Goal: Information Seeking & Learning: Learn about a topic

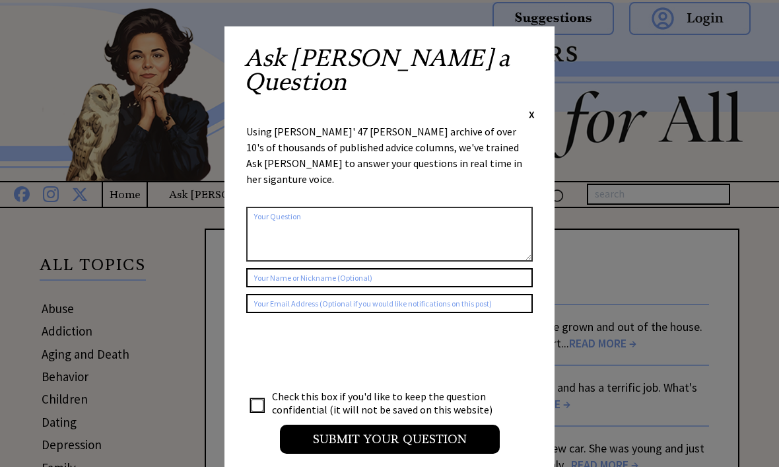
click at [533, 108] on span "X" at bounding box center [532, 114] width 6 height 13
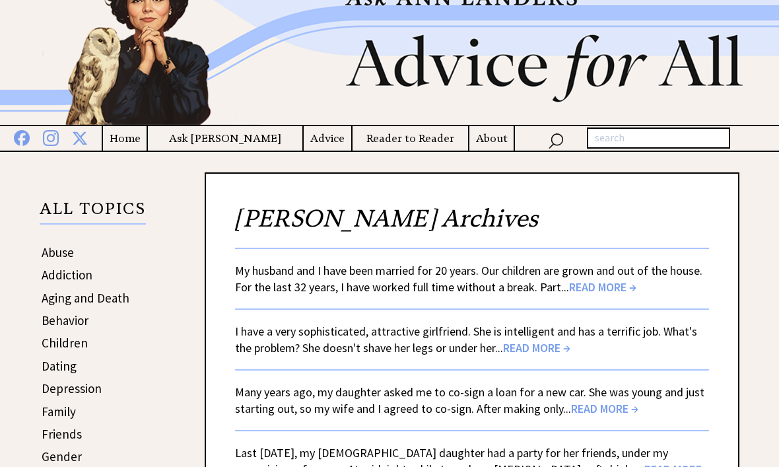
scroll to position [56, 0]
click at [618, 290] on span "READ MORE →" at bounding box center [602, 286] width 67 height 15
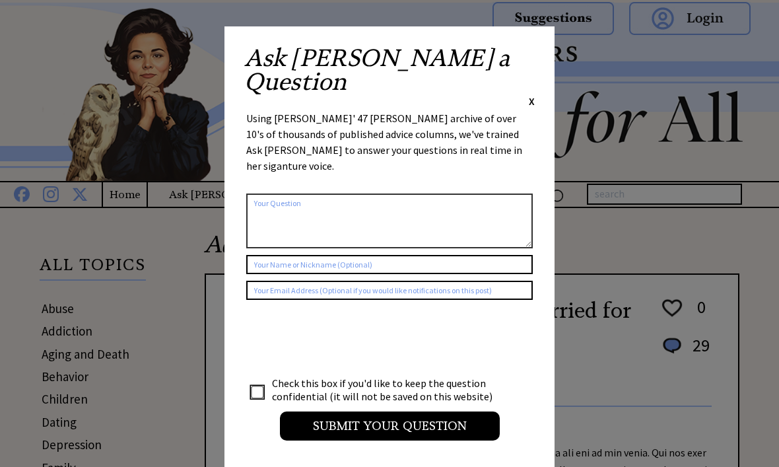
click at [548, 55] on div "Ask Ann a Question X Using Ann Landers' 47 vear archive of over 10's of thousan…" at bounding box center [389, 249] width 330 height 446
click at [531, 94] on span "X" at bounding box center [532, 100] width 6 height 13
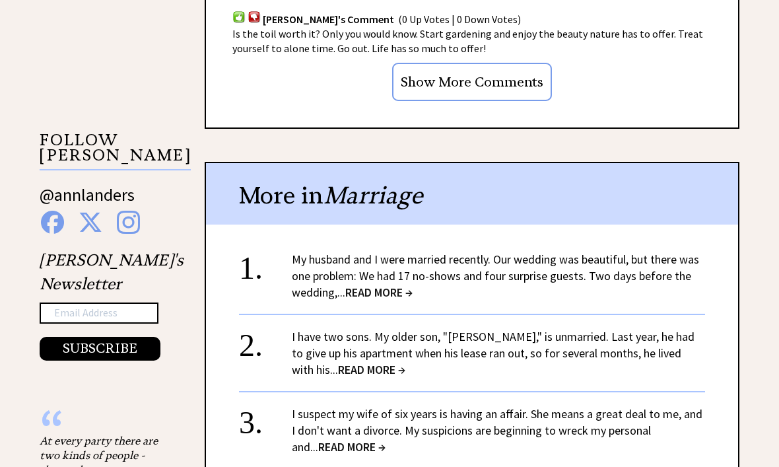
scroll to position [1245, 0]
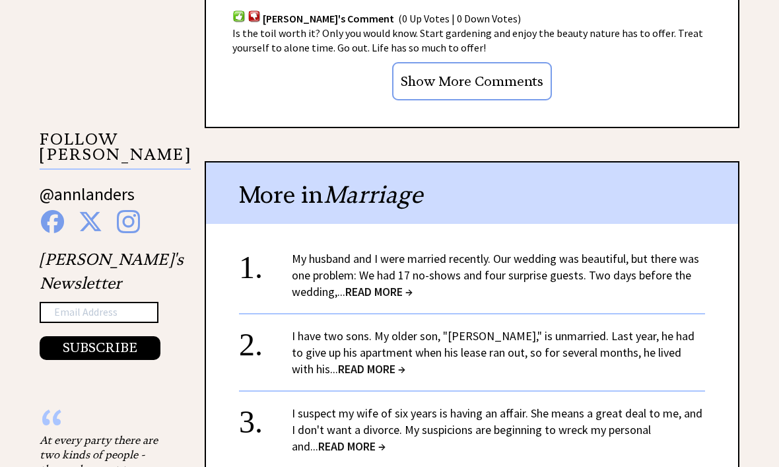
click at [393, 292] on span "READ MORE →" at bounding box center [378, 291] width 67 height 15
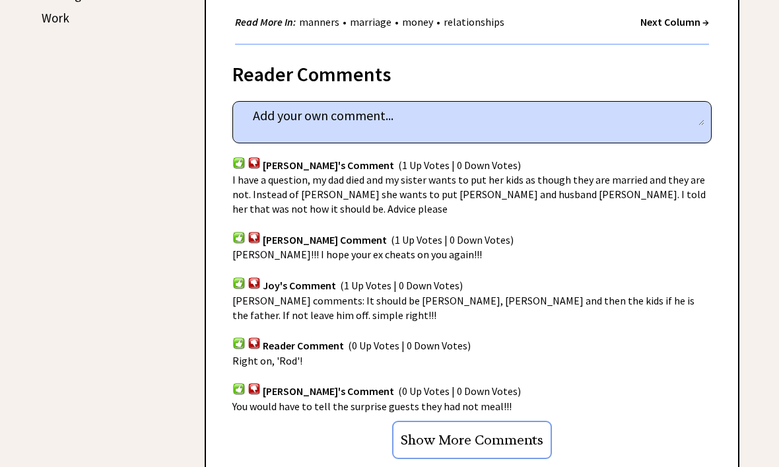
scroll to position [794, 0]
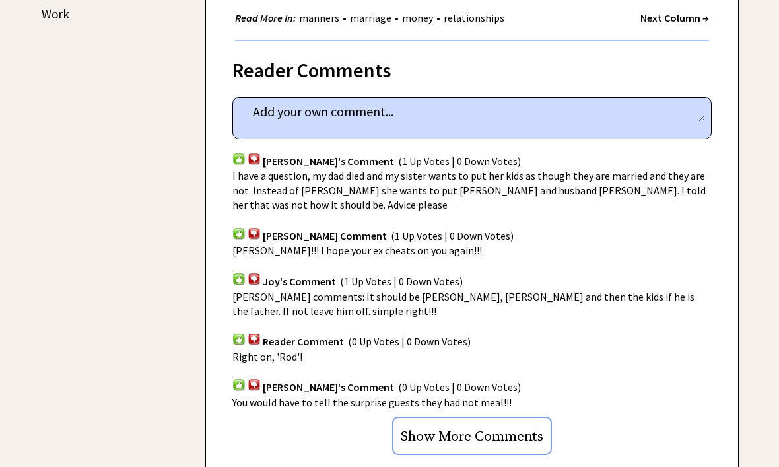
click at [507, 422] on input "Show More Comments" at bounding box center [472, 435] width 160 height 38
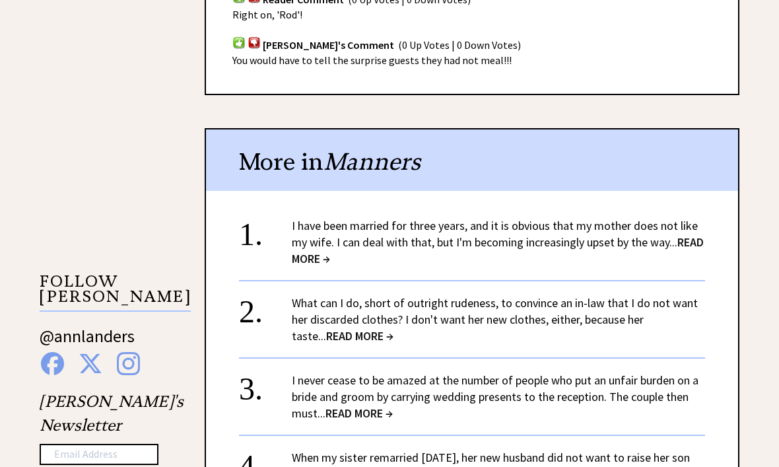
scroll to position [1136, 0]
click at [340, 250] on span "READ MORE →" at bounding box center [498, 250] width 412 height 32
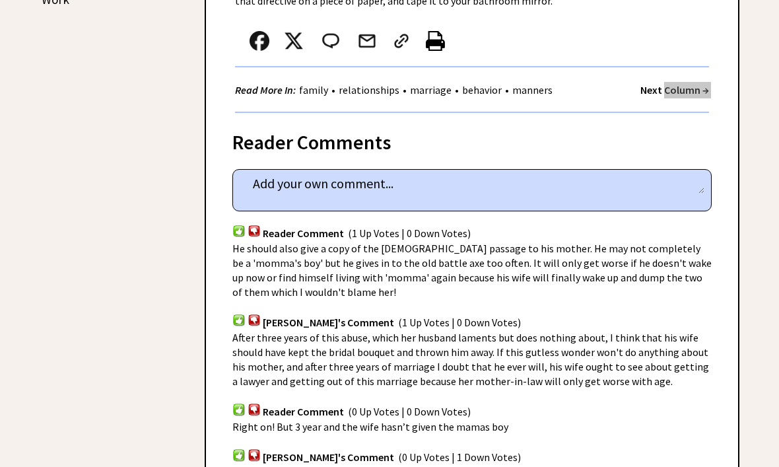
scroll to position [853, 0]
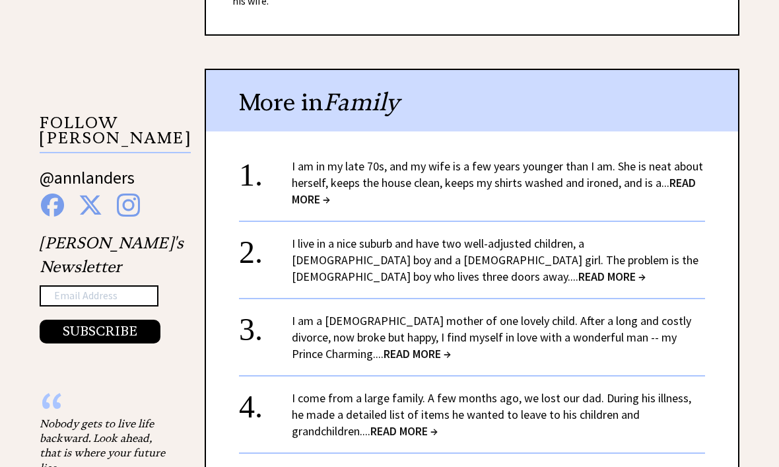
scroll to position [1295, 0]
click at [694, 174] on span "READ MORE →" at bounding box center [494, 190] width 404 height 32
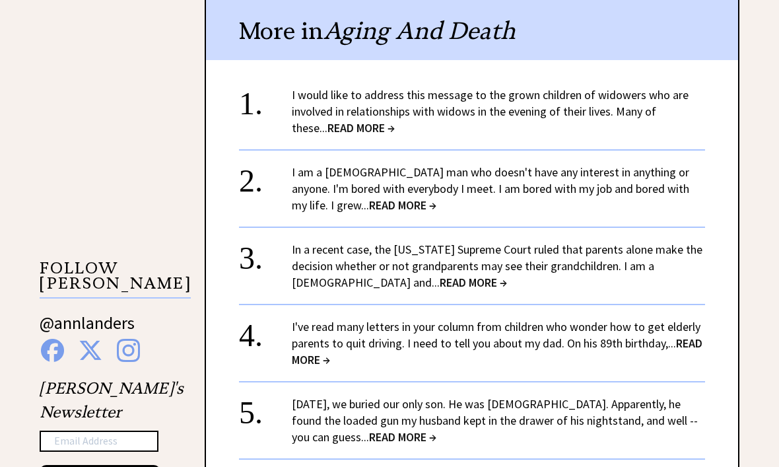
scroll to position [1150, 0]
click at [369, 200] on span "READ MORE →" at bounding box center [402, 204] width 67 height 15
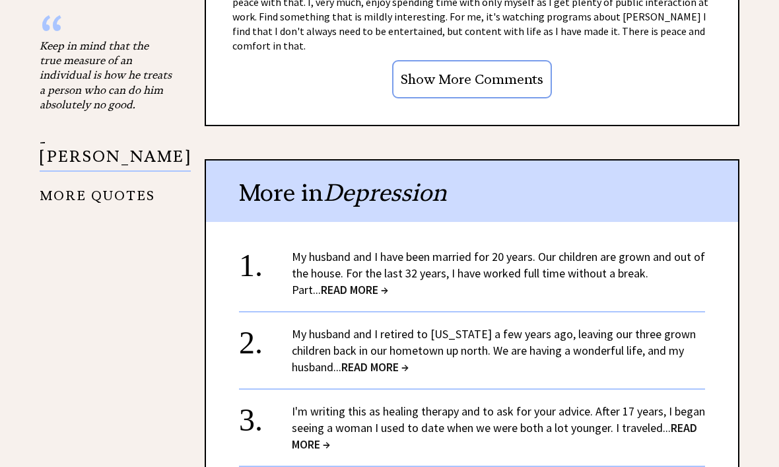
scroll to position [1441, 0]
click at [383, 359] on span "READ MORE →" at bounding box center [374, 366] width 67 height 15
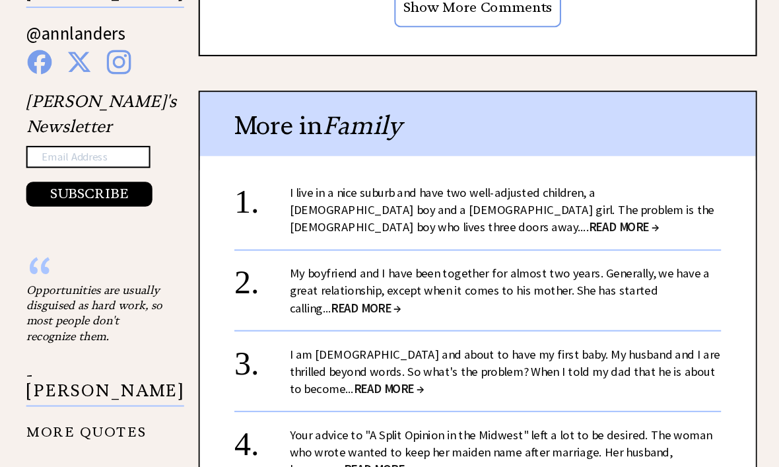
scroll to position [1440, 0]
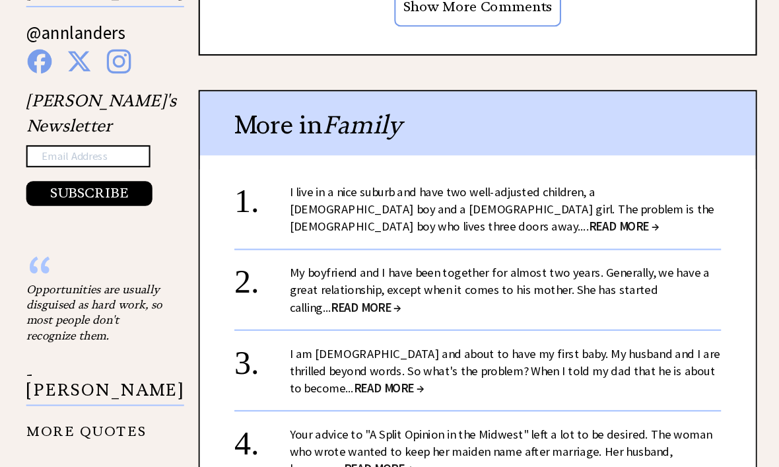
click at [331, 286] on span "READ MORE →" at bounding box center [364, 293] width 67 height 15
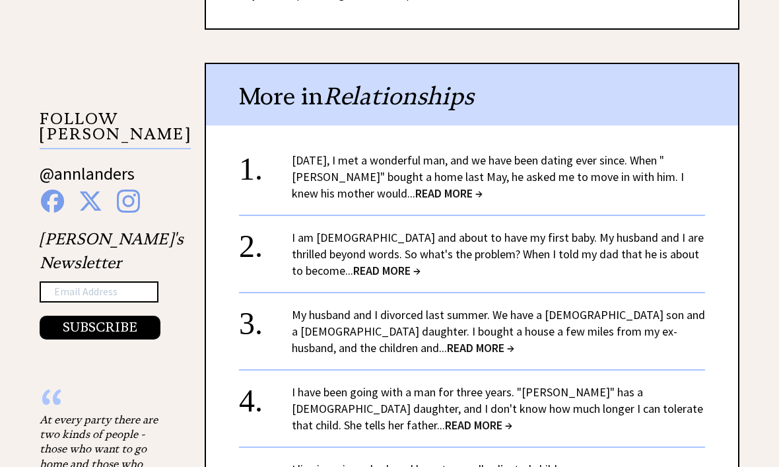
scroll to position [1206, 0]
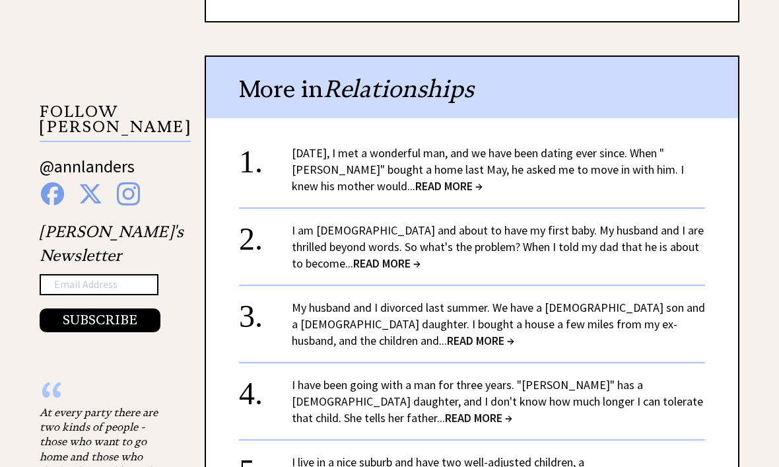
click at [373, 261] on span "READ MORE →" at bounding box center [386, 262] width 67 height 15
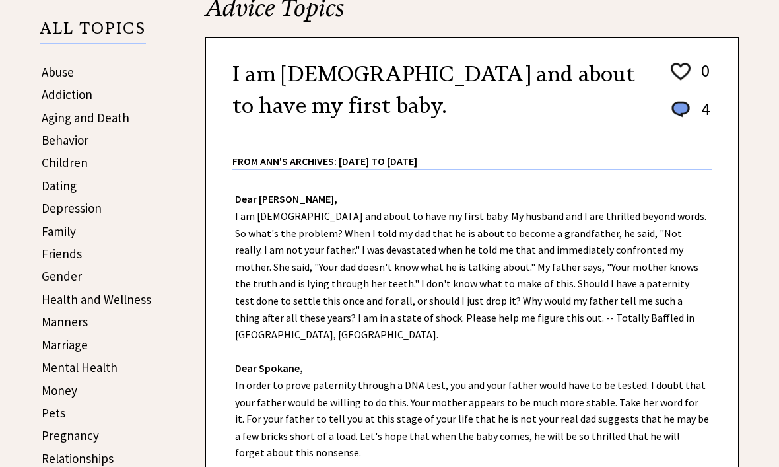
scroll to position [237, 0]
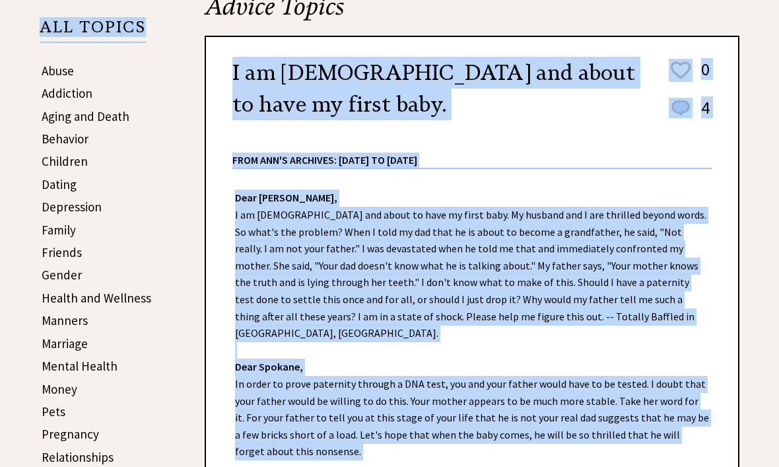
click at [673, 195] on div "Dear [PERSON_NAME], I am [DEMOGRAPHIC_DATA] and about to have my first baby. My…" at bounding box center [472, 367] width 532 height 395
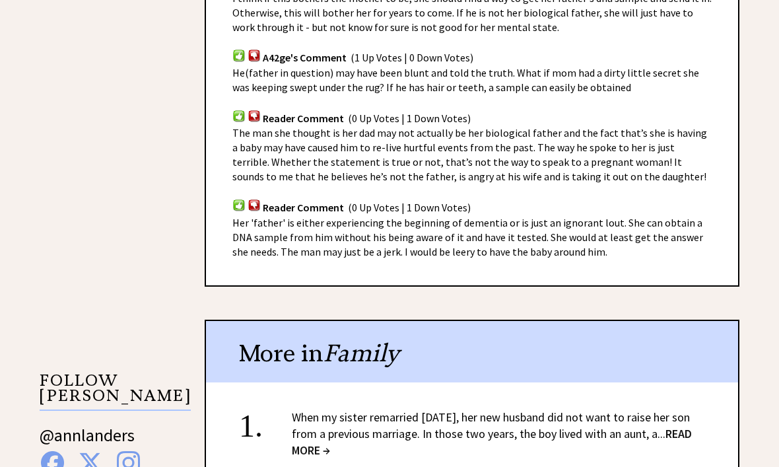
scroll to position [938, 0]
click at [347, 426] on span "READ MORE →" at bounding box center [492, 441] width 400 height 32
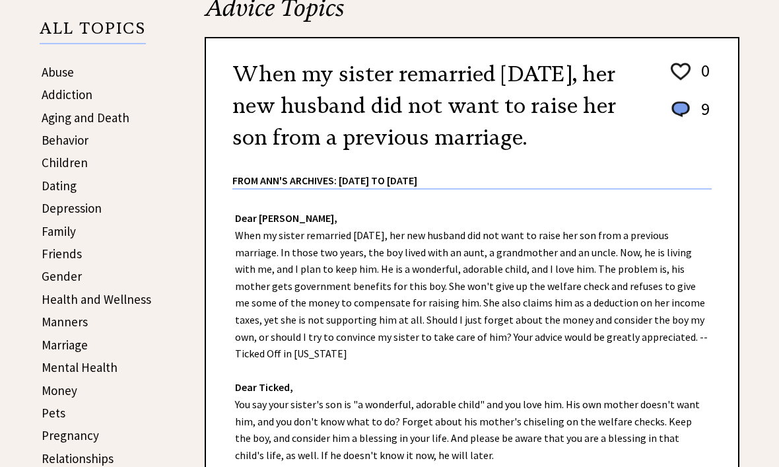
scroll to position [236, 0]
click at [686, 372] on div "Dear [PERSON_NAME], When my sister remarried [DATE], her new husband did not wa…" at bounding box center [472, 378] width 532 height 377
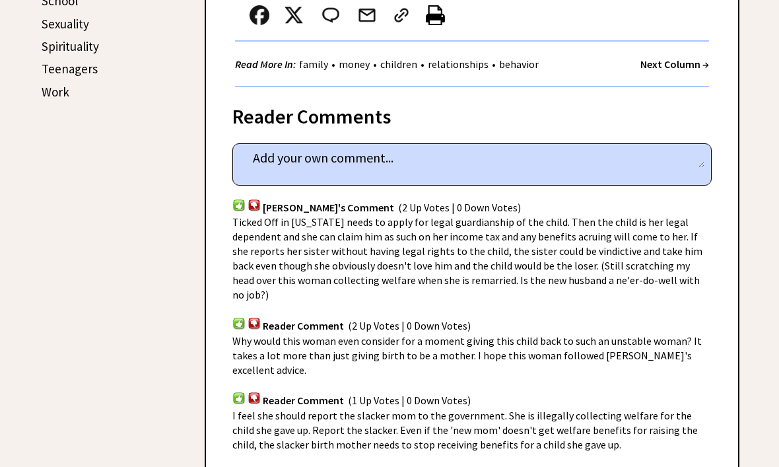
scroll to position [716, 0]
click at [686, 377] on div "Reader Comment (1 Up Votes | 0 Down Votes)" at bounding box center [471, 392] width 479 height 31
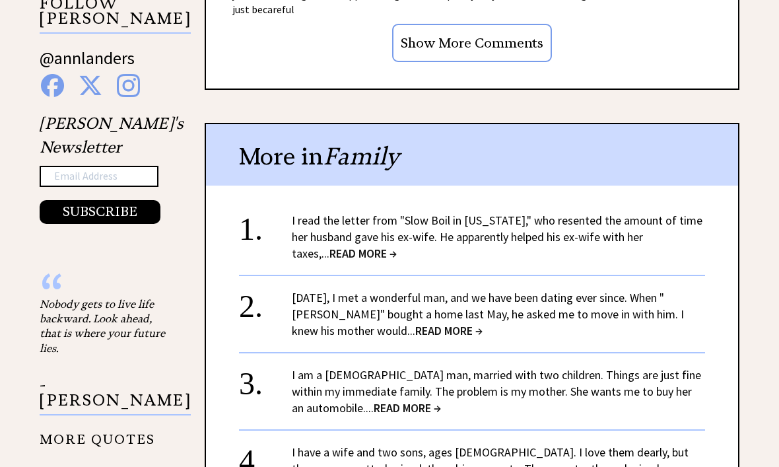
scroll to position [1315, 0]
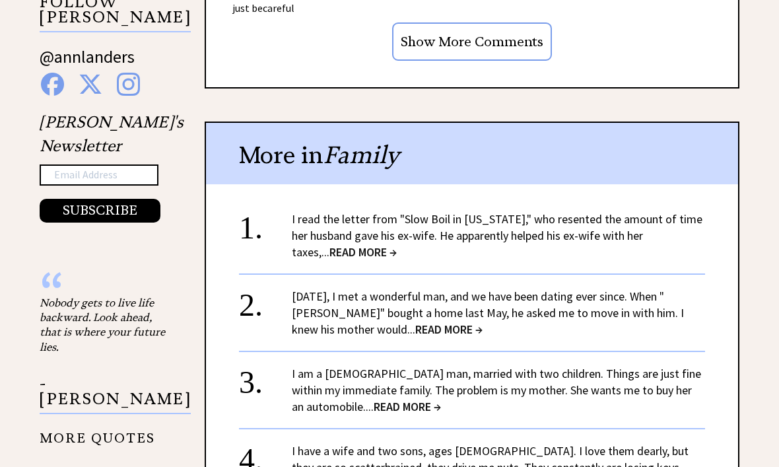
click at [405, 399] on span "READ MORE →" at bounding box center [406, 406] width 67 height 15
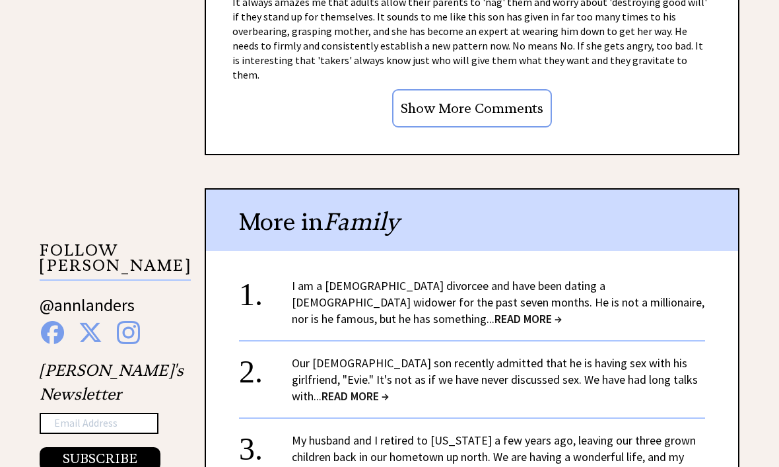
scroll to position [1167, 0]
click at [346, 388] on span "READ MORE →" at bounding box center [354, 395] width 67 height 15
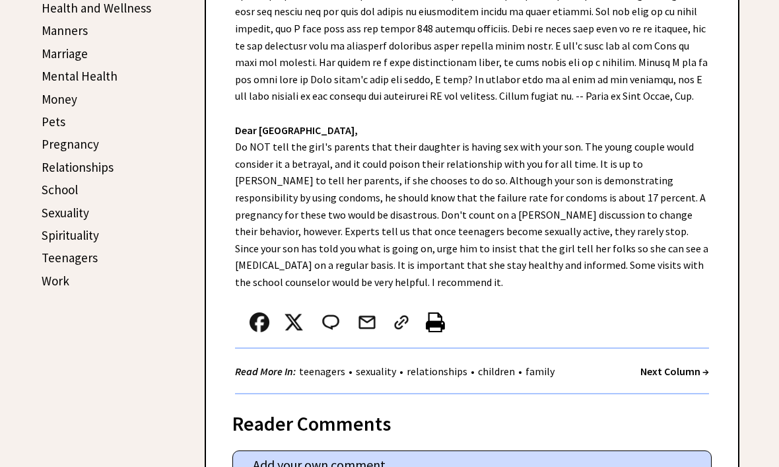
scroll to position [527, 0]
click at [619, 257] on div "Dear [PERSON_NAME], Dear [GEOGRAPHIC_DATA], Do NOT tell the girl's parents that…" at bounding box center [472, 146] width 532 height 496
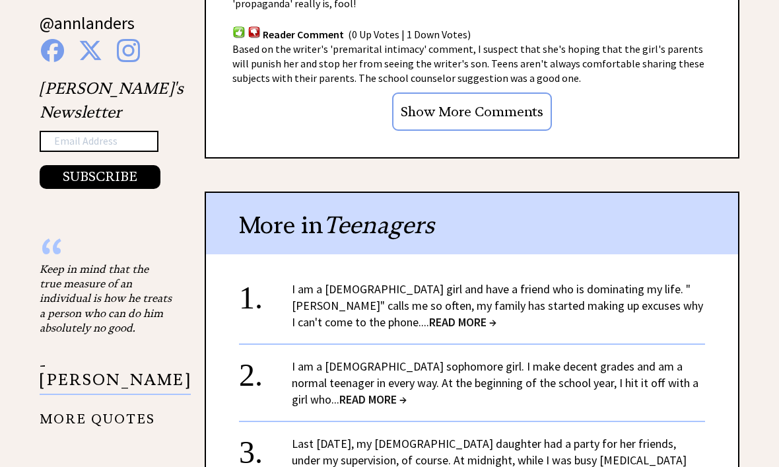
scroll to position [1349, 0]
click at [429, 314] on span "READ MORE →" at bounding box center [462, 321] width 67 height 15
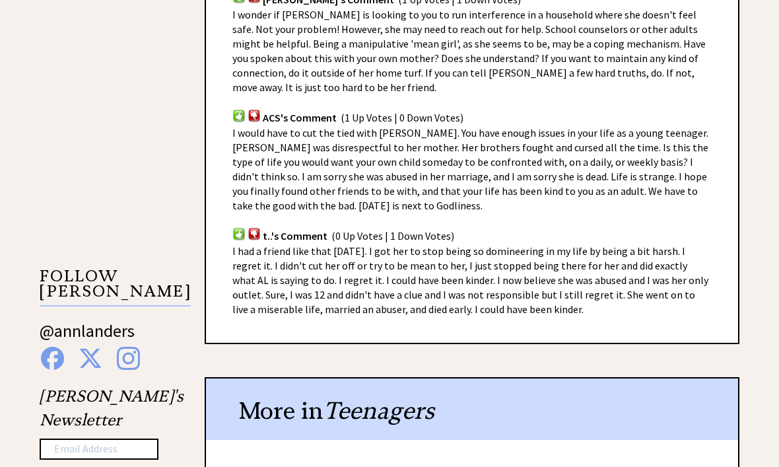
scroll to position [1042, 0]
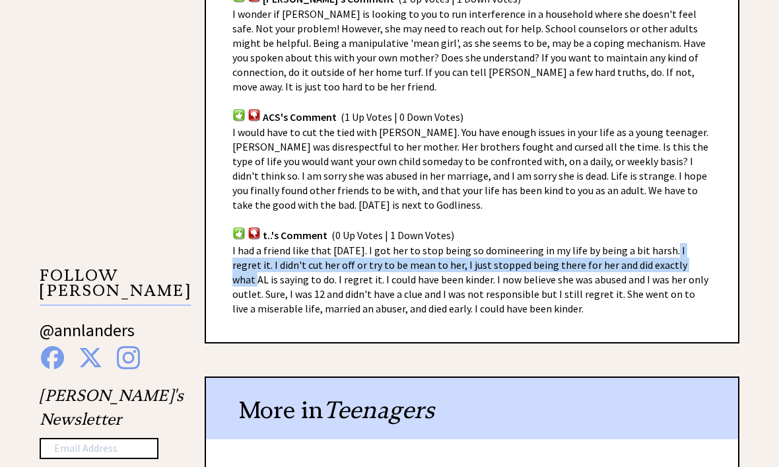
click at [775, 131] on div "Advice Topics I am a 14-year-old girl and have a friend who is dominating my li…" at bounding box center [389, 172] width 779 height 2010
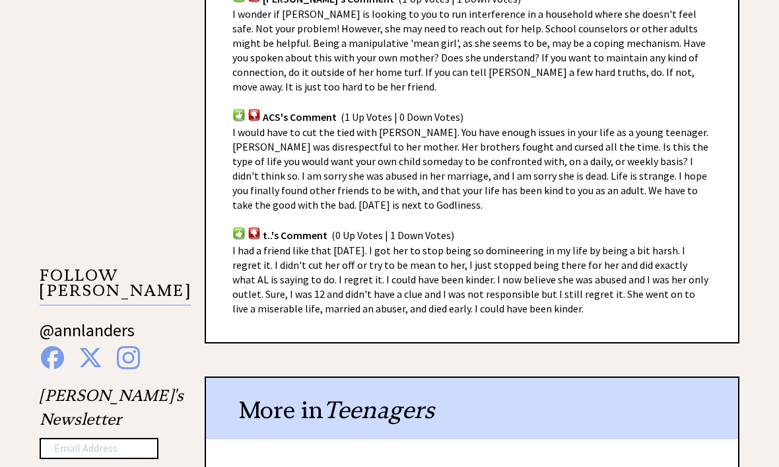
click at [764, 135] on div "Advice Topics I am a 14-year-old girl and have a friend who is dominating my li…" at bounding box center [389, 172] width 779 height 2010
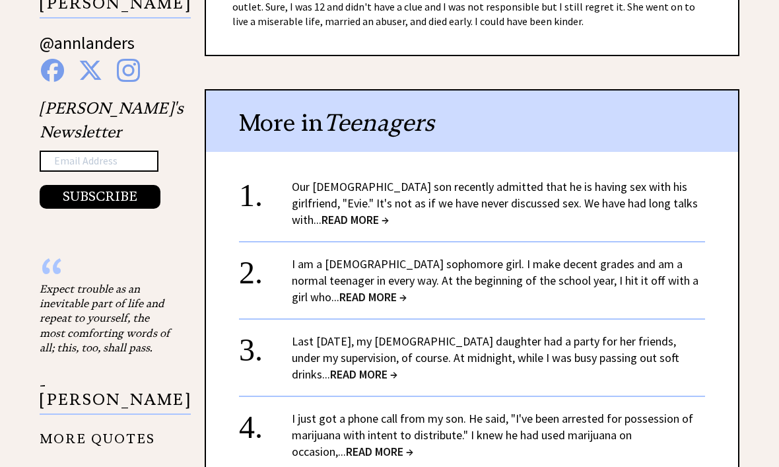
scroll to position [1330, 0]
click at [406, 289] on span "READ MORE →" at bounding box center [372, 296] width 67 height 15
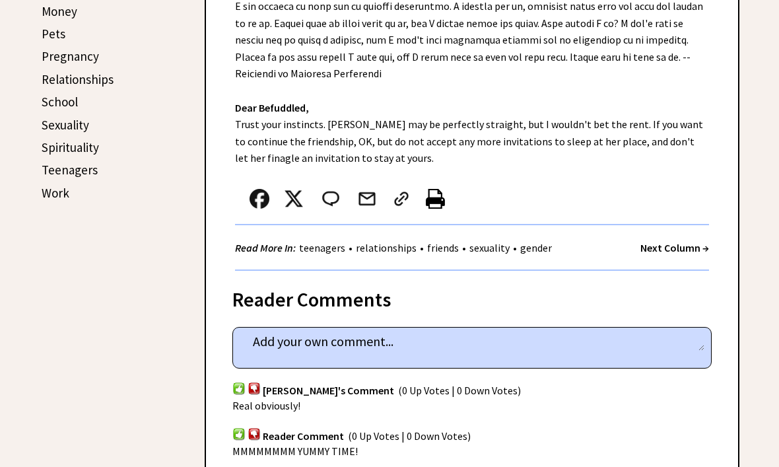
scroll to position [607, 0]
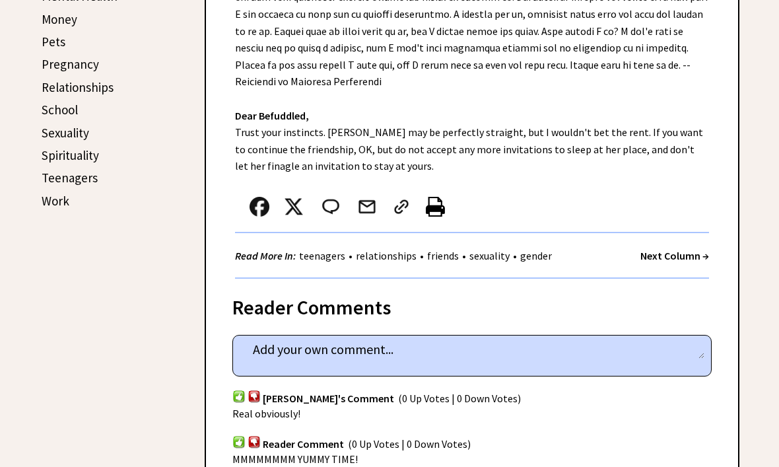
click at [633, 233] on div "Read More In: teenagers • relationships • friends • sexuality • gender Next Col…" at bounding box center [472, 256] width 474 height 46
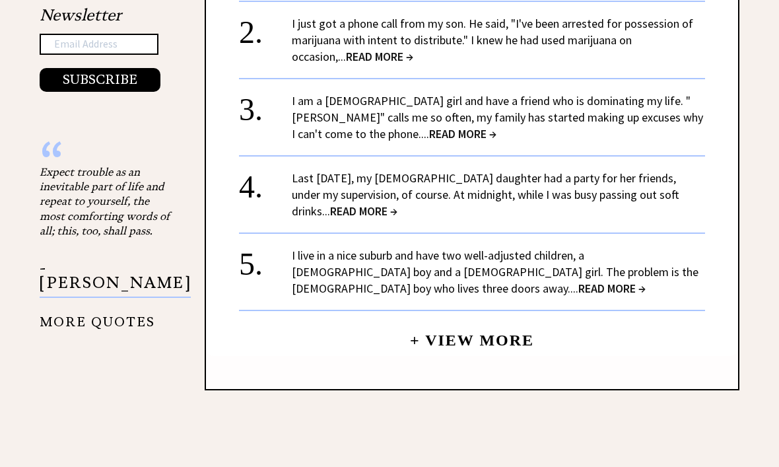
scroll to position [1450, 0]
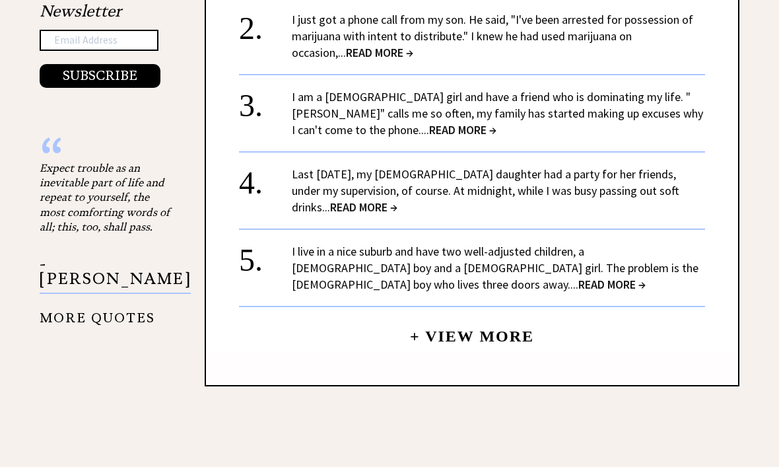
click at [711, 179] on div "1. Our 16-year-old son recently admitted that he is having sex with his girlfri…" at bounding box center [472, 136] width 532 height 431
click at [668, 167] on link "Last New Year's Eve, my 15-year-old daughter had a party for her friends, under…" at bounding box center [485, 191] width 387 height 48
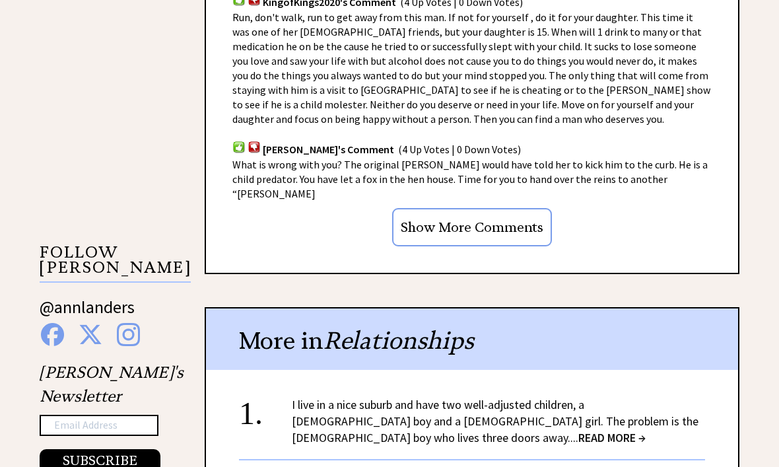
scroll to position [1171, 0]
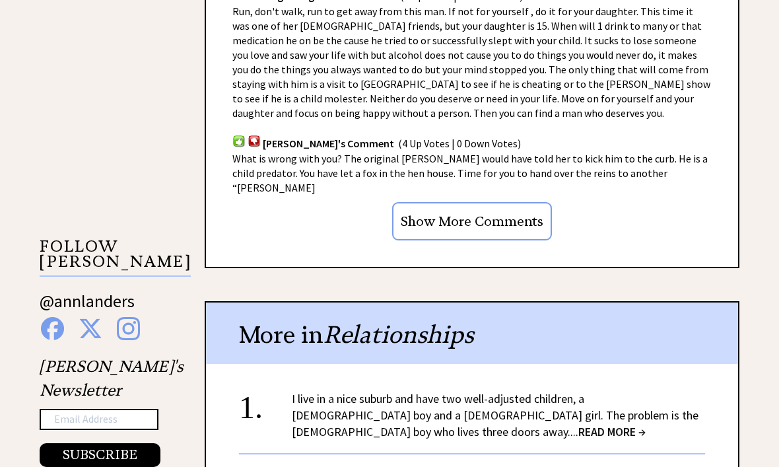
click at [492, 202] on input "Show More Comments" at bounding box center [472, 221] width 160 height 38
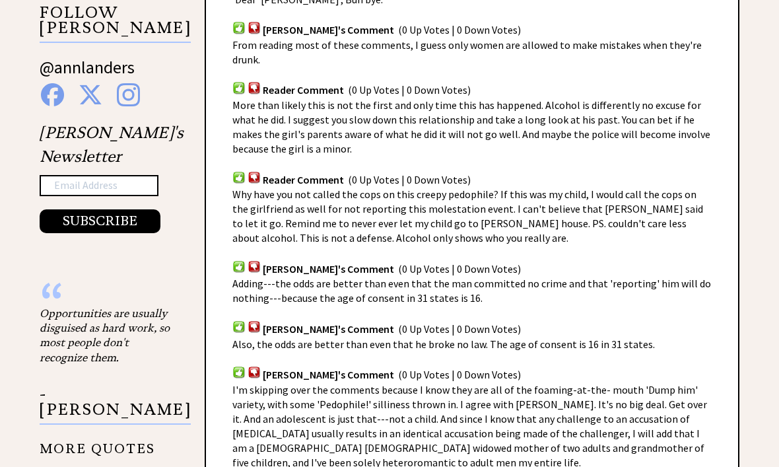
scroll to position [1404, 0]
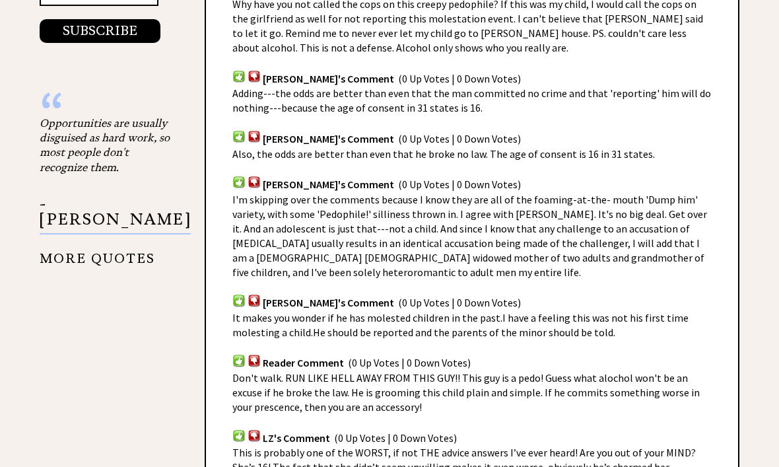
scroll to position [1594, 0]
click at [729, 193] on div "Reader Comments column 2276 comment_tease Post Your Comment Reader Comment (6 U…" at bounding box center [472, 261] width 535 height 2006
click at [732, 182] on div "Reader Comments column 2276 comment_tease Post Your Comment Reader Comment (6 U…" at bounding box center [472, 261] width 535 height 2006
click at [717, 196] on div "Reader Comments column 2276 comment_tease Post Your Comment Reader Comment (6 U…" at bounding box center [472, 261] width 535 height 2006
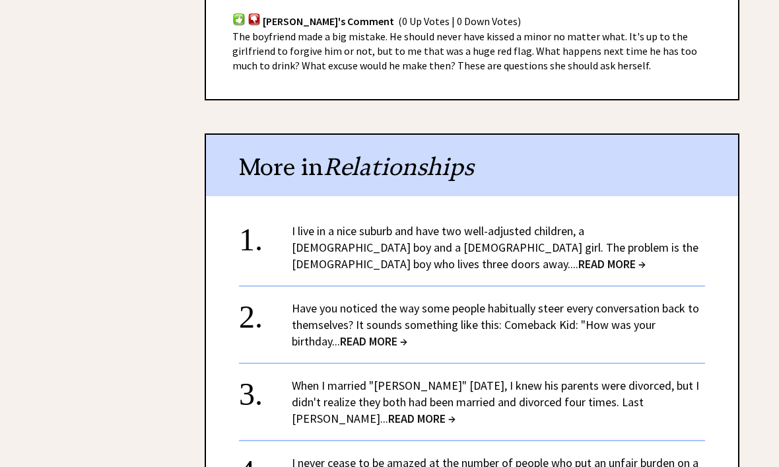
scroll to position [2770, 0]
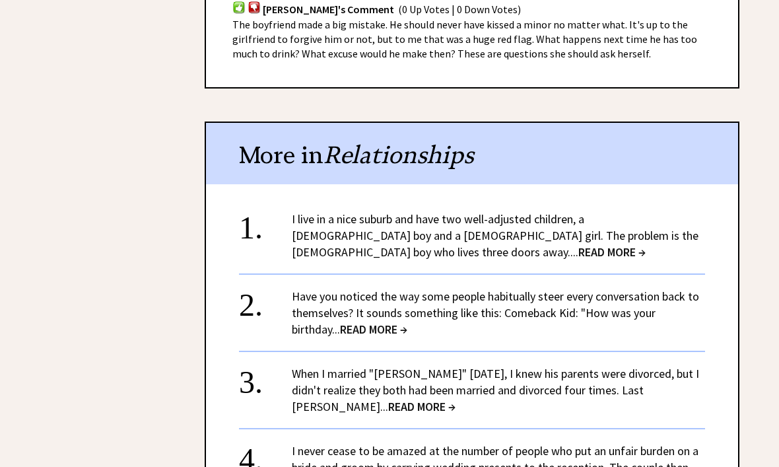
click at [578, 245] on span "READ MORE →" at bounding box center [611, 252] width 67 height 15
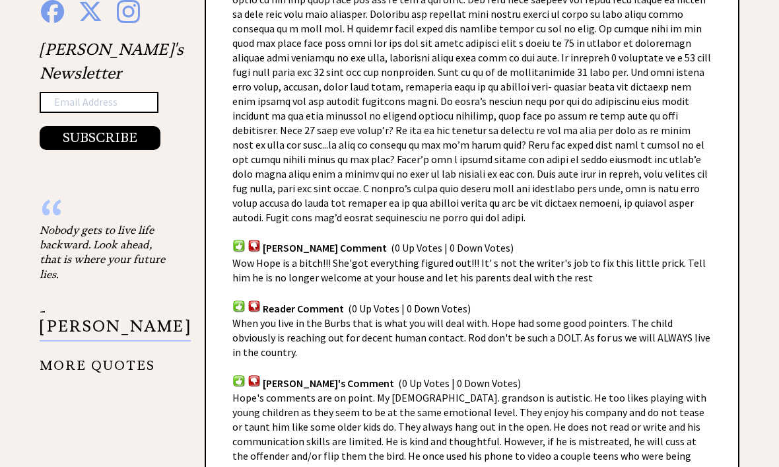
scroll to position [1388, 0]
